Goal: Check status: Check status

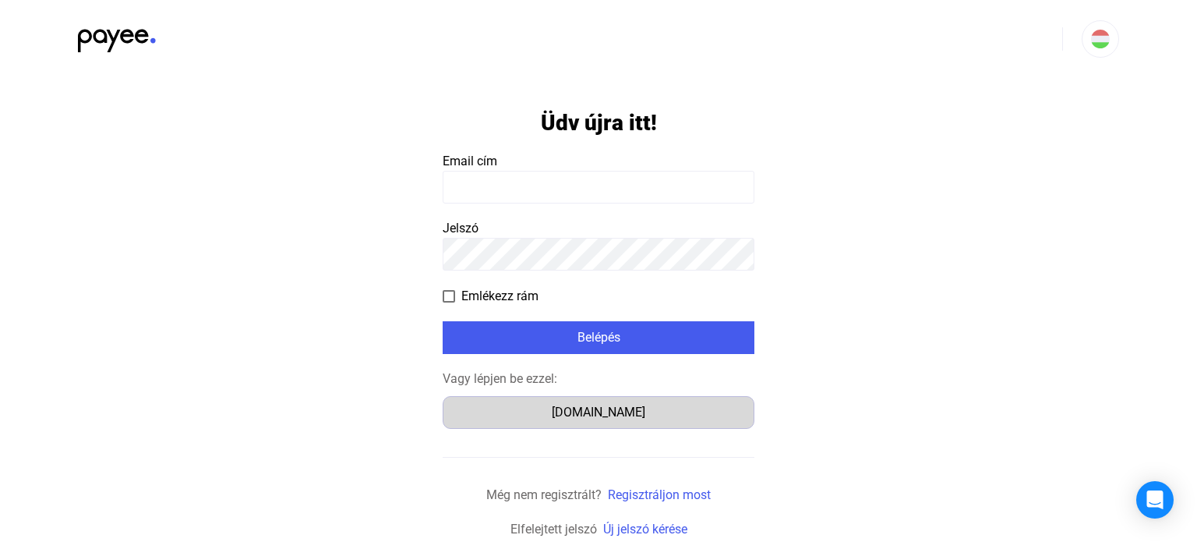
click at [631, 417] on div "[DOMAIN_NAME]" at bounding box center [598, 412] width 301 height 19
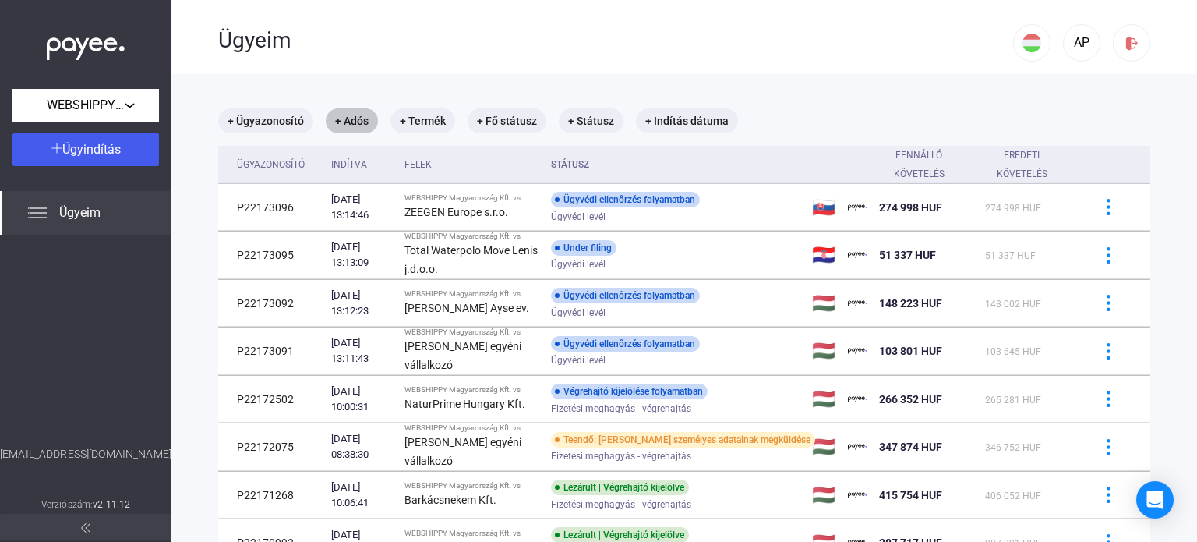
click at [359, 129] on mat-chip "+ Adós" at bounding box center [352, 120] width 52 height 25
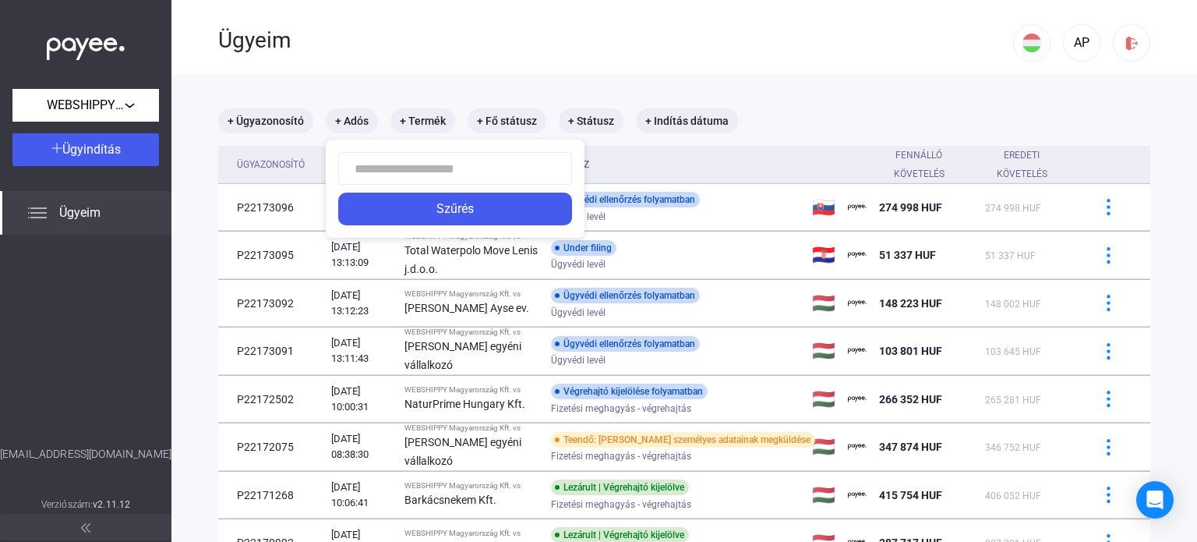
click at [378, 171] on input at bounding box center [455, 168] width 234 height 33
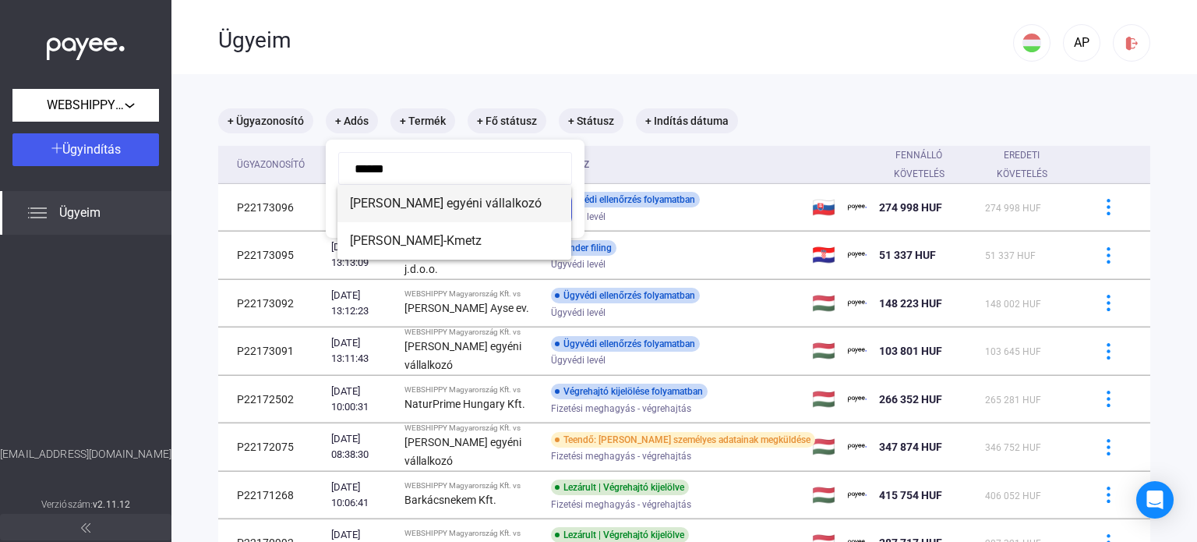
click at [437, 211] on span "Spinda Nikolett egyéni vállalkozó" at bounding box center [454, 203] width 209 height 19
type input "**********"
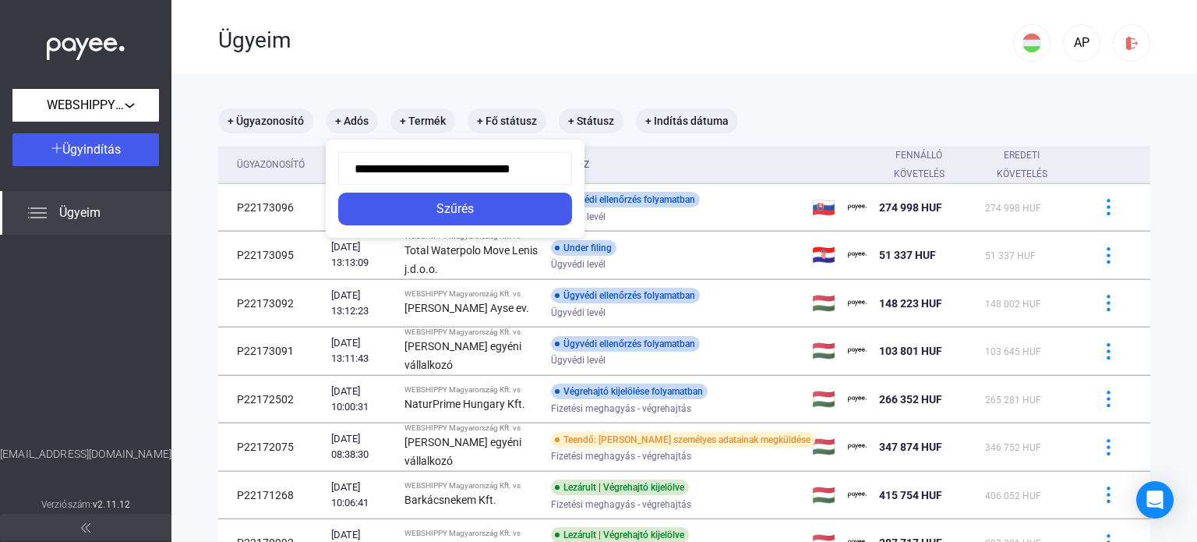
scroll to position [0, 5]
click at [456, 211] on div "Szűrés" at bounding box center [455, 208] width 224 height 19
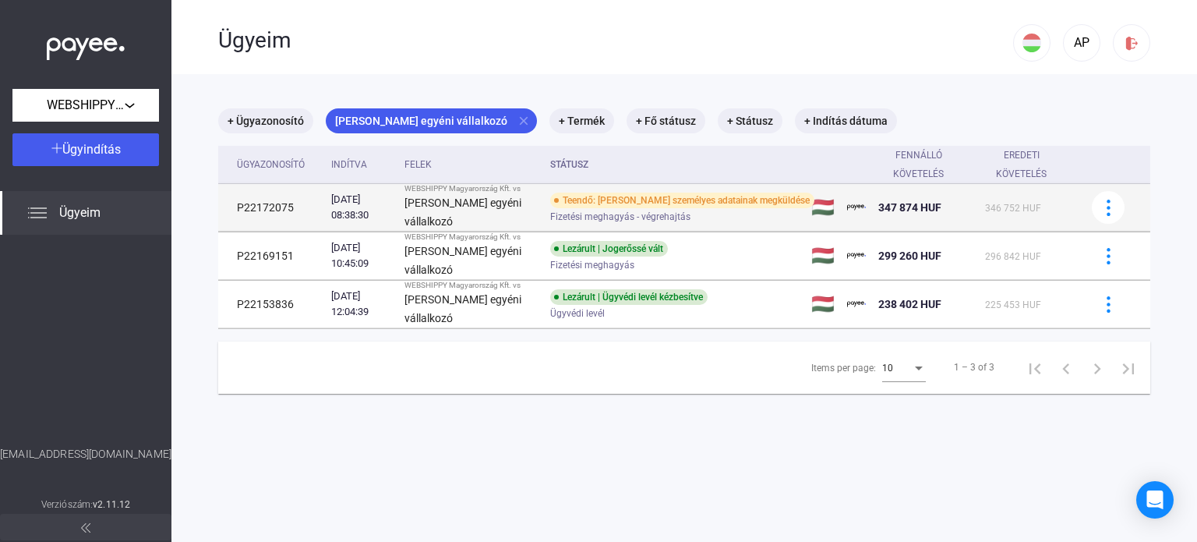
click at [266, 215] on td "P22172075" at bounding box center [271, 208] width 107 height 48
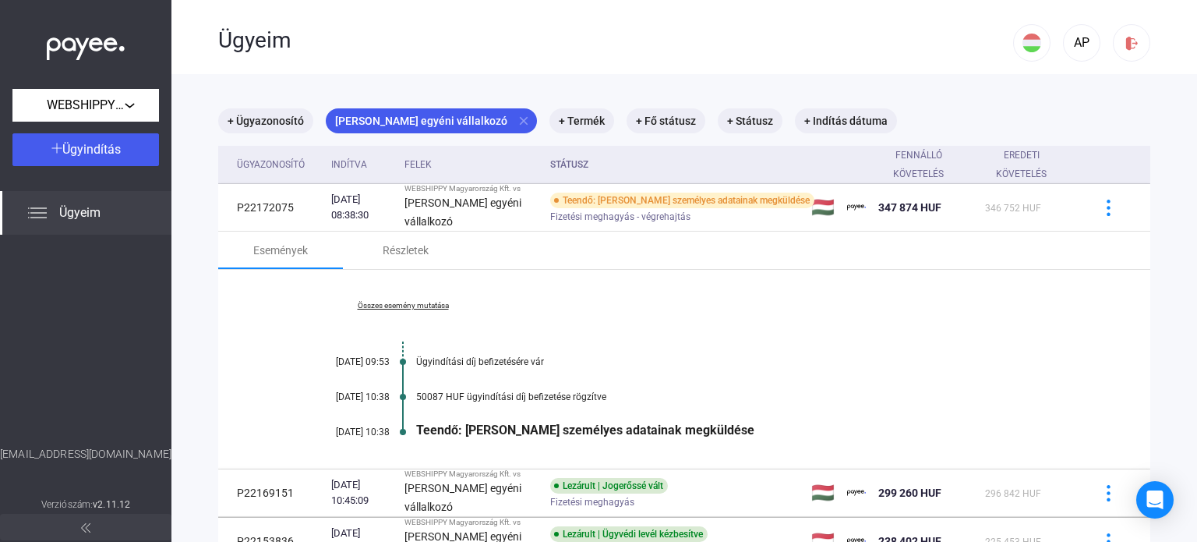
click at [412, 310] on link "Összes esemény mutatása" at bounding box center [402, 305] width 213 height 9
click at [390, 259] on div "Részletek" at bounding box center [406, 250] width 46 height 19
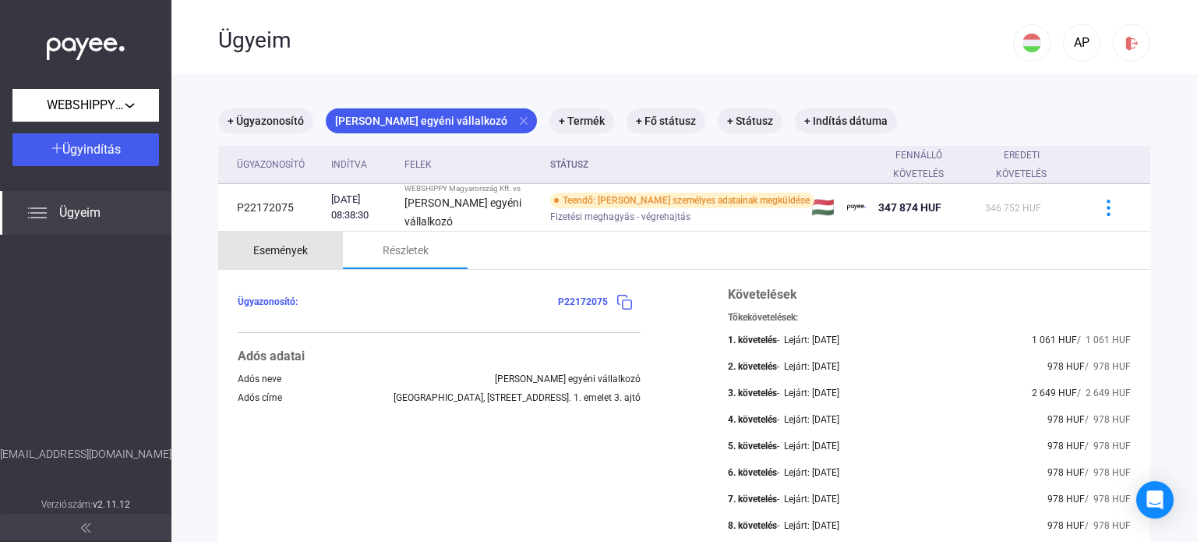
click at [287, 258] on div "Események" at bounding box center [280, 250] width 55 height 19
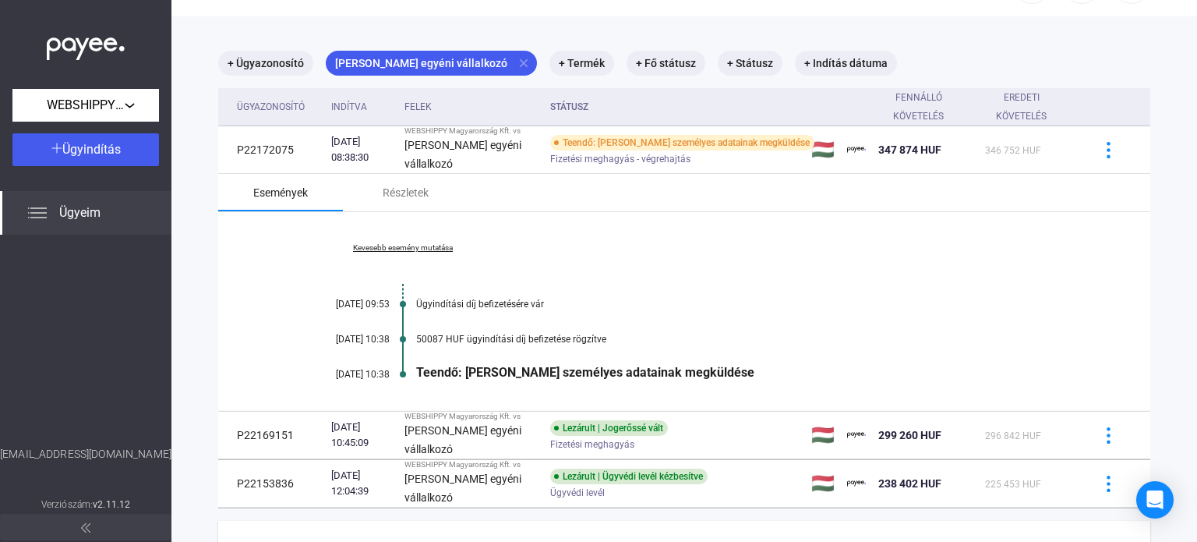
scroll to position [156, 0]
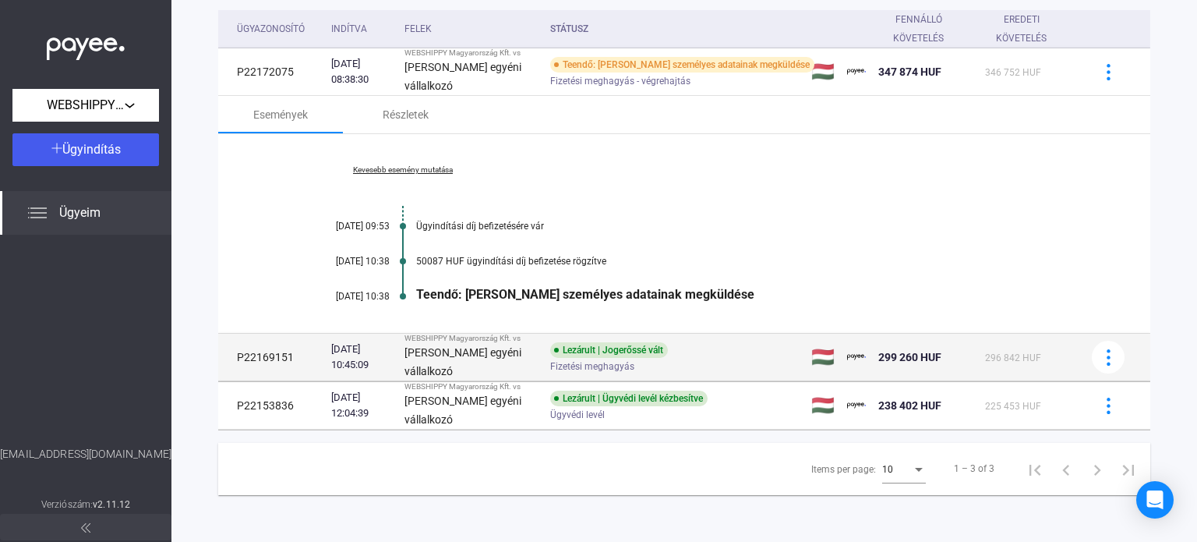
click at [268, 351] on td "P22169151" at bounding box center [271, 357] width 107 height 48
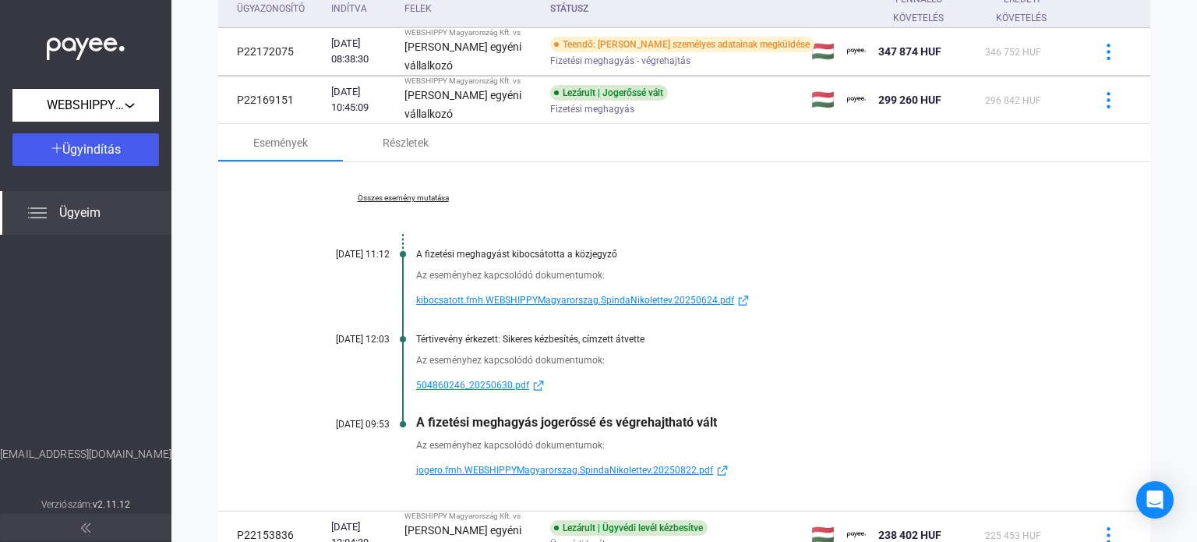
scroll to position [234, 0]
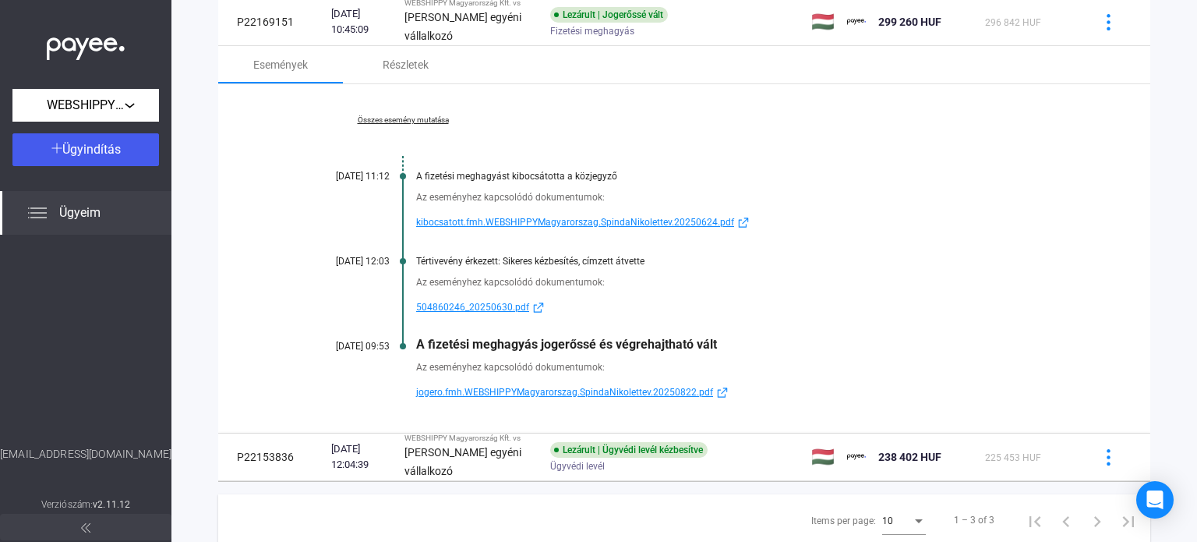
click at [489, 401] on span "jogero.fmh.WEBSHIPPYMagyarorszag.SpindaNikolettev.20250822.pdf" at bounding box center [564, 392] width 297 height 19
